Goal: Find specific page/section: Find specific page/section

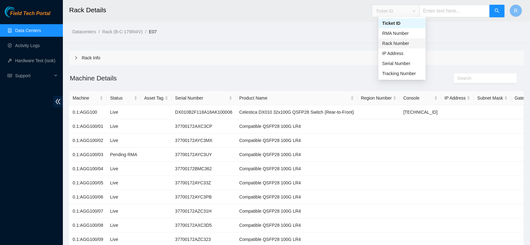
click at [409, 45] on div "Rack Number" at bounding box center [402, 43] width 40 height 7
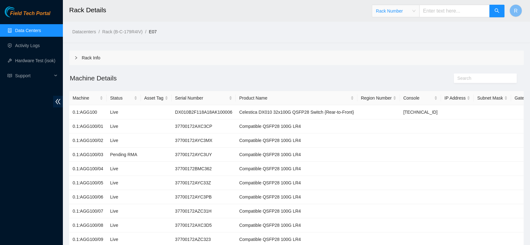
click at [446, 16] on input "text" at bounding box center [455, 11] width 70 height 13
type input "8-10"
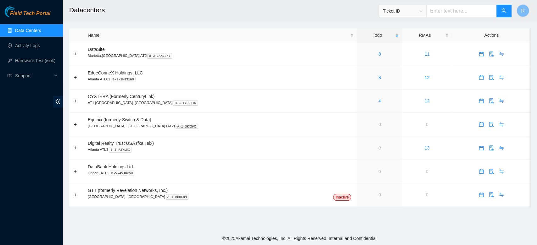
click at [422, 12] on span "Ticket ID" at bounding box center [403, 10] width 40 height 9
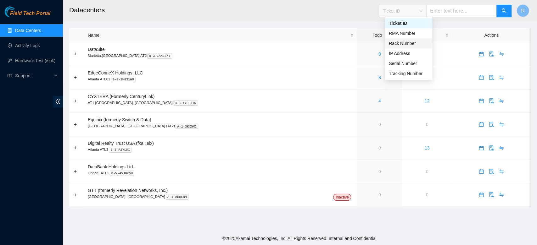
click at [409, 45] on div "Rack Number" at bounding box center [409, 43] width 40 height 7
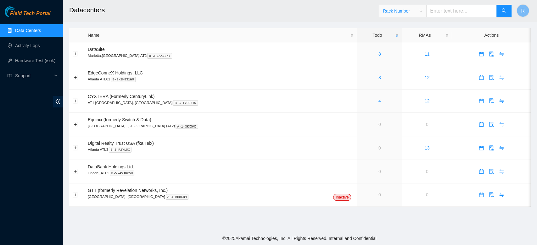
click at [445, 14] on input "text" at bounding box center [461, 11] width 70 height 13
type input "8-10"
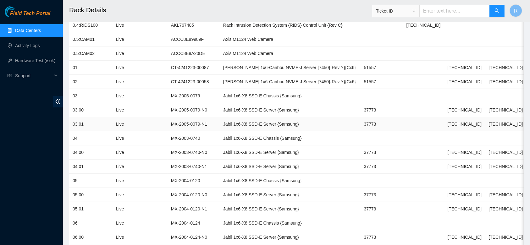
scroll to position [166, 0]
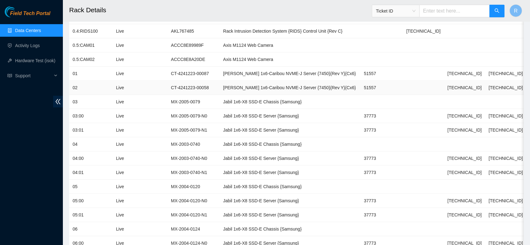
click at [361, 82] on td "51557" at bounding box center [382, 88] width 42 height 14
click at [361, 87] on td "51557" at bounding box center [382, 88] width 42 height 14
copy td "51557"
click at [361, 115] on td "37773" at bounding box center [382, 116] width 42 height 14
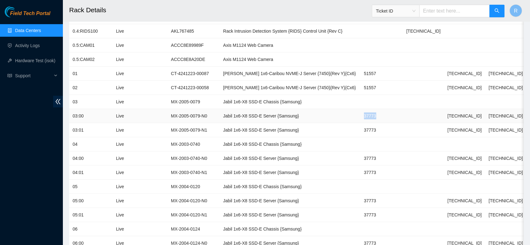
click at [361, 115] on td "37773" at bounding box center [382, 116] width 42 height 14
copy td "37773"
